Goal: Task Accomplishment & Management: Manage account settings

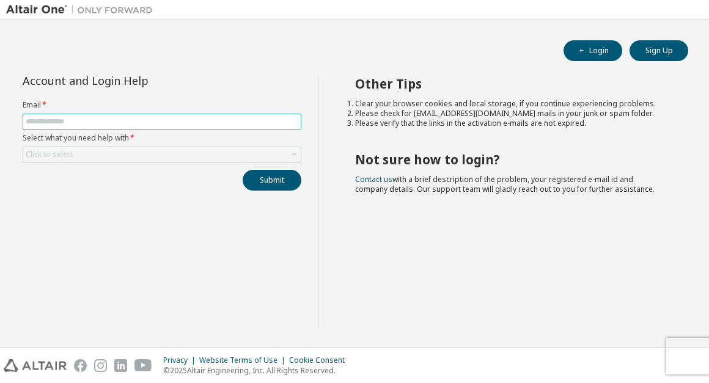
click at [172, 126] on input "text" at bounding box center [162, 122] width 273 height 10
type input "**********"
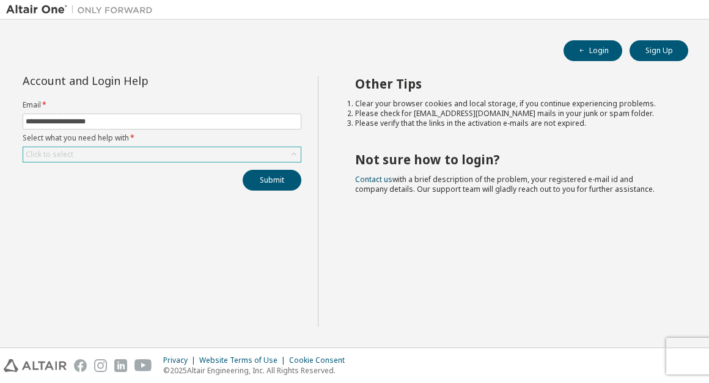
click at [96, 155] on div "Click to select" at bounding box center [162, 154] width 278 height 15
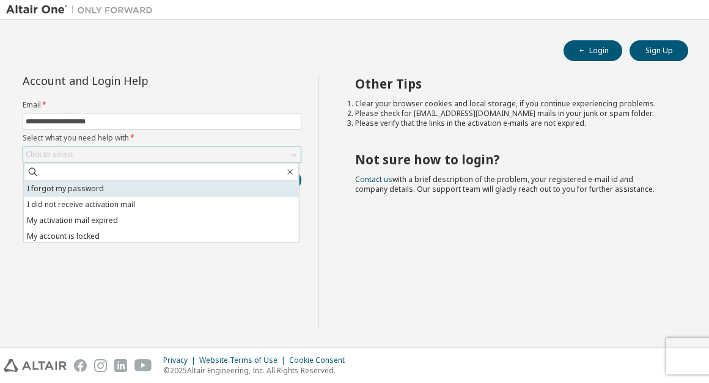
click at [86, 191] on li "I forgot my password" at bounding box center [161, 189] width 275 height 16
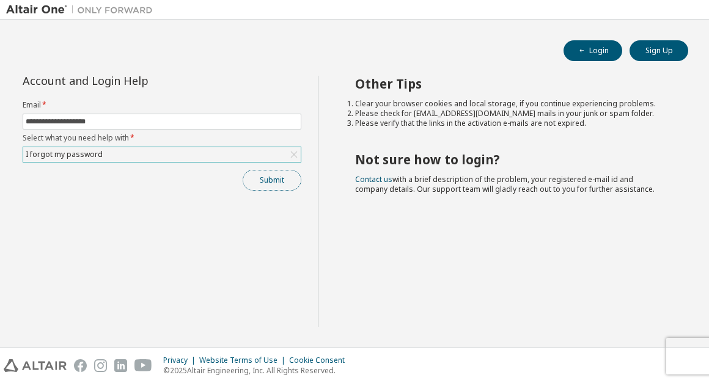
click at [260, 176] on button "Submit" at bounding box center [272, 180] width 59 height 21
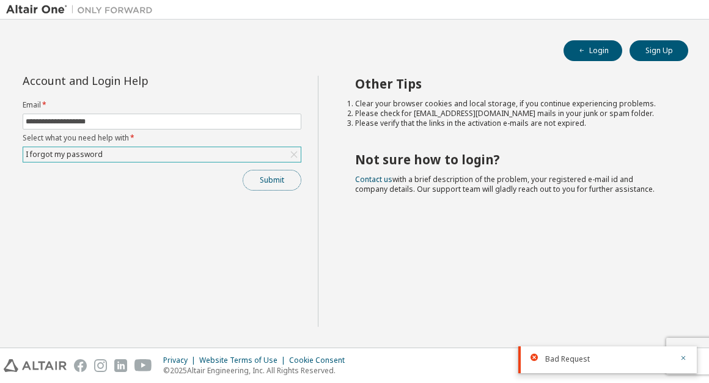
click at [268, 179] on button "Submit" at bounding box center [272, 180] width 59 height 21
click at [276, 183] on button "Submit" at bounding box center [272, 180] width 59 height 21
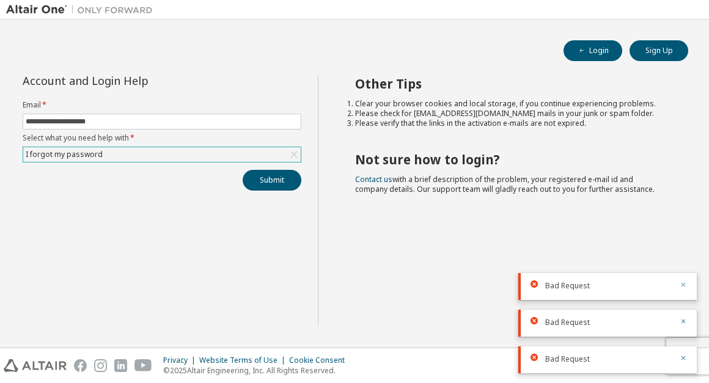
click at [684, 284] on icon "button" at bounding box center [683, 284] width 7 height 7
click at [684, 300] on div "Bad Request" at bounding box center [608, 300] width 179 height 0
click at [684, 322] on icon "button" at bounding box center [684, 322] width 4 height 4
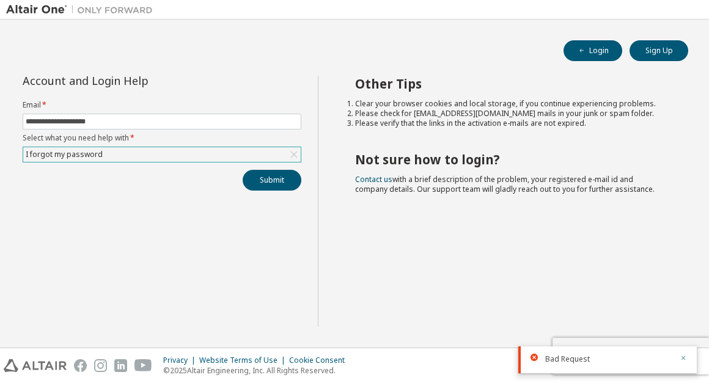
click at [682, 361] on icon "button" at bounding box center [683, 358] width 7 height 7
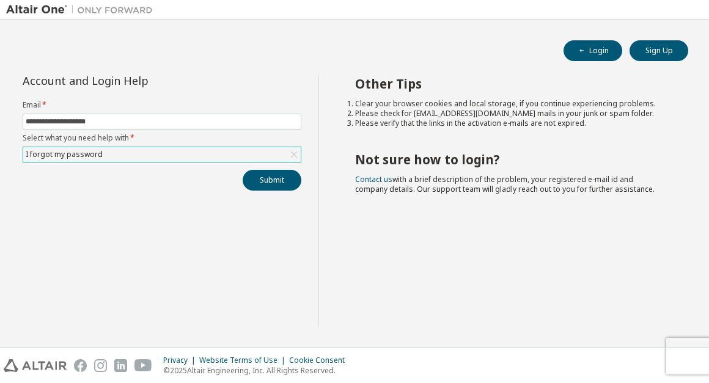
click at [272, 201] on div "**********" at bounding box center [162, 201] width 312 height 251
click at [269, 183] on button "Submit" at bounding box center [272, 180] width 59 height 21
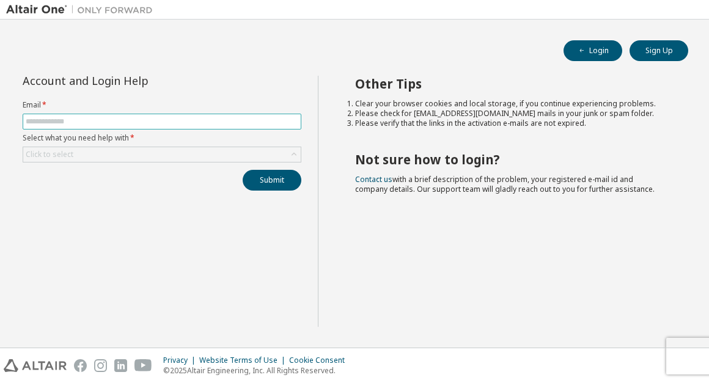
click at [185, 122] on input "text" at bounding box center [162, 122] width 273 height 10
type input "**********"
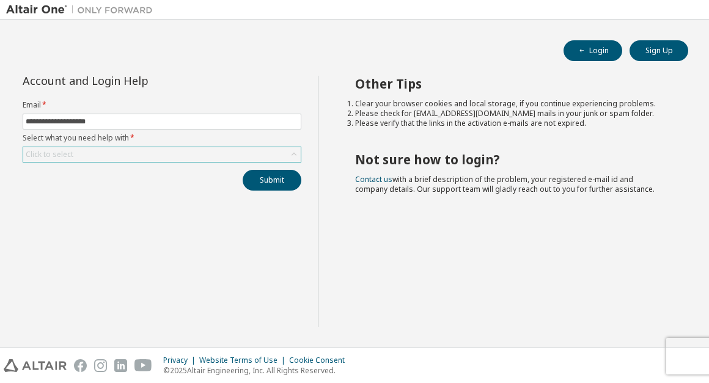
click at [98, 157] on div "Click to select" at bounding box center [162, 154] width 278 height 15
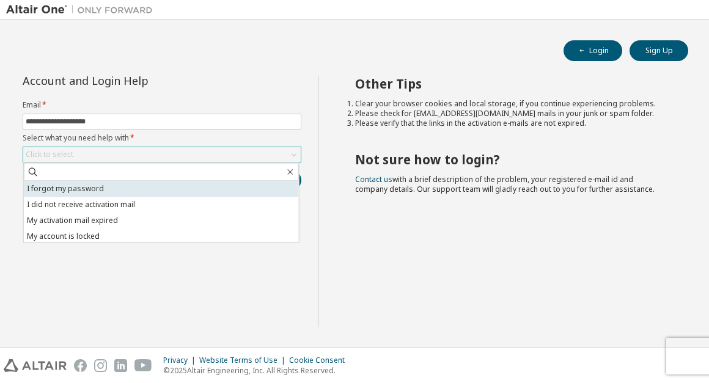
click at [91, 191] on li "I forgot my password" at bounding box center [161, 189] width 275 height 16
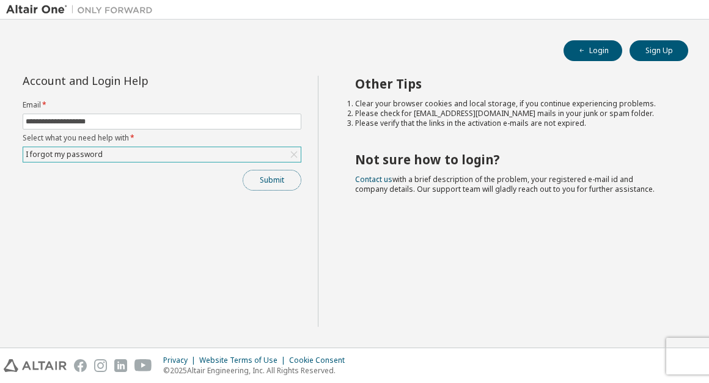
click at [271, 182] on button "Submit" at bounding box center [272, 180] width 59 height 21
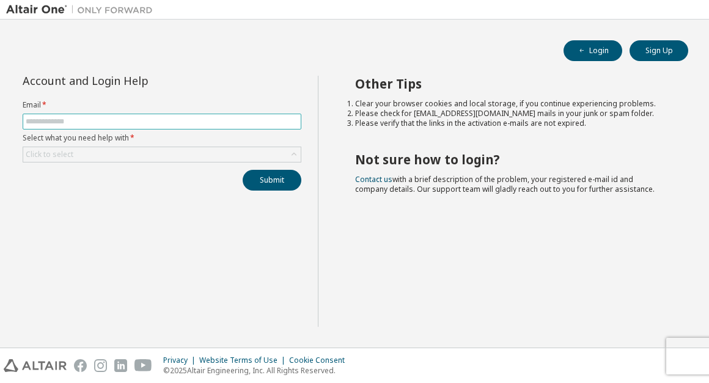
click at [182, 121] on input "text" at bounding box center [162, 122] width 273 height 10
type input "**********"
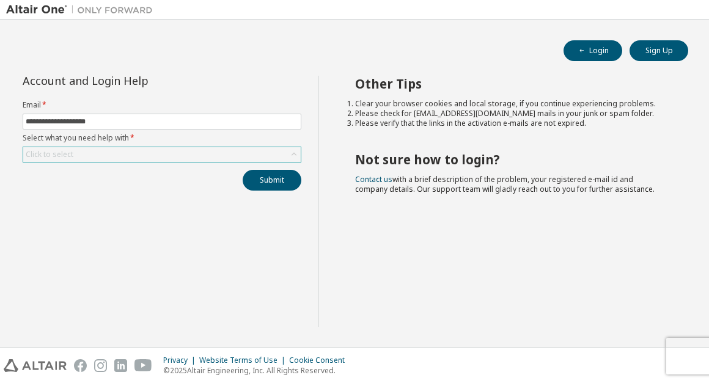
click at [97, 157] on div "Click to select" at bounding box center [162, 154] width 278 height 15
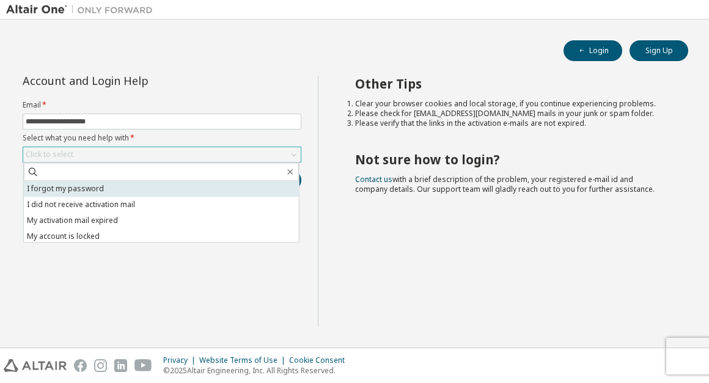
click at [91, 189] on li "I forgot my password" at bounding box center [161, 189] width 275 height 16
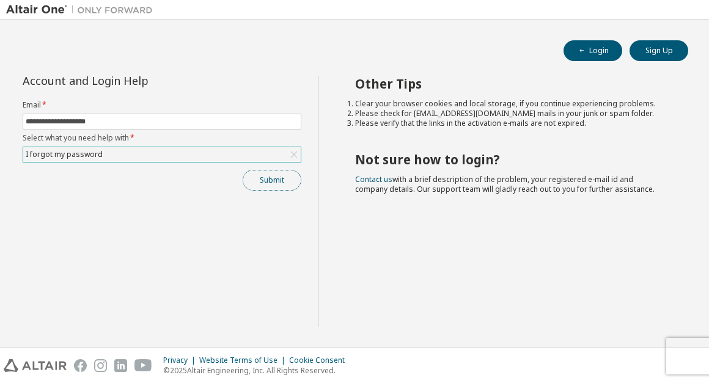
click at [276, 190] on button "Submit" at bounding box center [272, 180] width 59 height 21
